Goal: Transaction & Acquisition: Purchase product/service

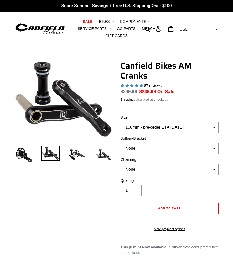
select select "highest-rating"
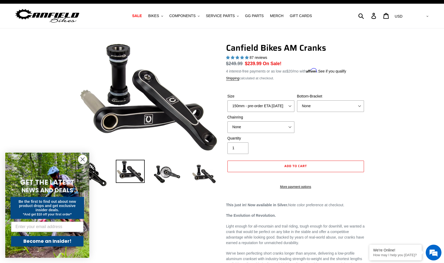
scroll to position [8, 0]
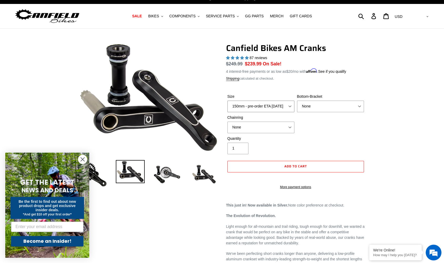
click at [232, 106] on select "150mm - pre-order ETA [DATE] 155mm - pre-order ETA [DATE] 160mm - pre-order ETA…" at bounding box center [260, 106] width 67 height 12
click at [232, 127] on div "Size 150mm - pre-order ETA [DATE] 155mm - pre-order ETA [DATE] 160mm - pre-orde…" at bounding box center [295, 115] width 139 height 42
click at [232, 125] on select "None 30t Round (Boost 148) 30t Oval (Boost 148) 32t Round (Boost 148) 32t Oval …" at bounding box center [260, 127] width 67 height 12
click at [232, 132] on div "Size 150mm - pre-order ETA [DATE] 155mm - pre-order ETA [DATE] 160mm - pre-orde…" at bounding box center [295, 115] width 139 height 42
click at [232, 105] on select "None BSA Threaded 68/73mm Press Fit PF92" at bounding box center [330, 106] width 67 height 12
